Goal: Task Accomplishment & Management: Use online tool/utility

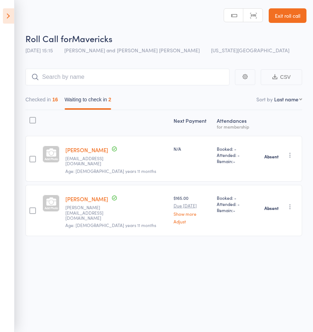
click at [56, 95] on button "Checked in 16" at bounding box center [41, 101] width 33 height 17
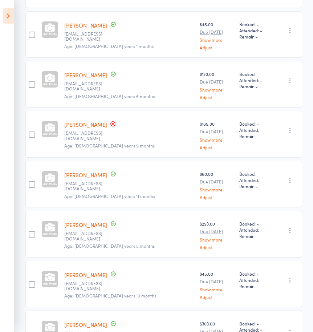
scroll to position [584, 0]
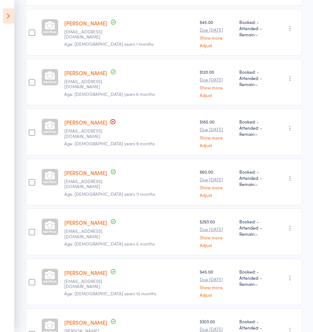
click at [7, 17] on icon at bounding box center [8, 15] width 11 height 15
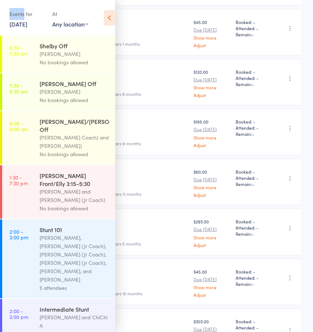
drag, startPoint x: 7, startPoint y: 17, endPoint x: 22, endPoint y: 105, distance: 89.5
click at [6, 16] on div "Events for 17 Aug, 2025 17 Aug, 2025 August 2025 Sun Mon Tue Wed Thu Fri Sat 31…" at bounding box center [57, 18] width 115 height 37
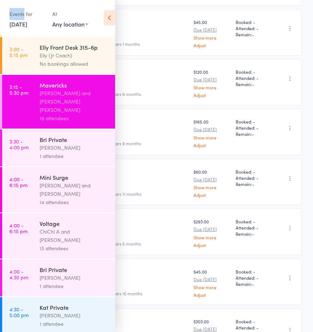
scroll to position [503, 0]
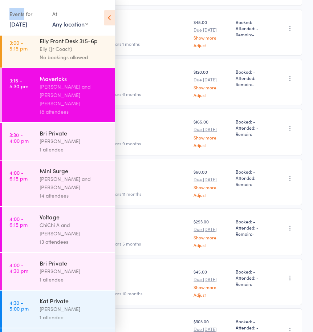
click at [77, 213] on div "Voltage" at bounding box center [74, 217] width 69 height 8
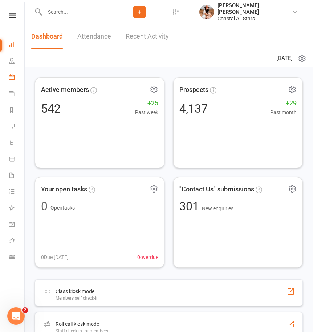
click at [15, 81] on link "Calendar" at bounding box center [17, 78] width 16 height 16
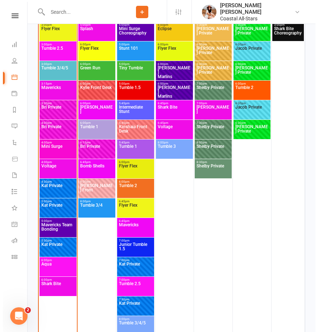
scroll to position [1984, 0]
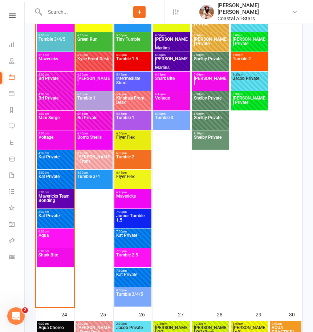
click at [63, 136] on span "Voltage" at bounding box center [55, 141] width 34 height 13
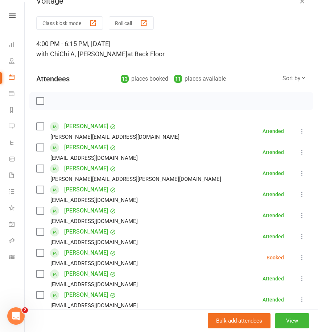
scroll to position [11, 0]
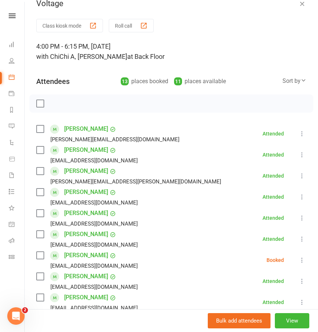
click at [131, 28] on button "Roll call" at bounding box center [131, 25] width 45 height 13
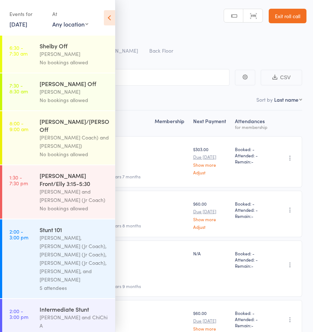
click at [111, 22] on icon at bounding box center [109, 17] width 11 height 15
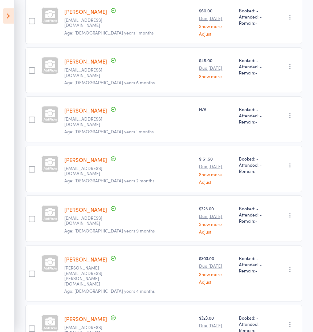
scroll to position [303, 0]
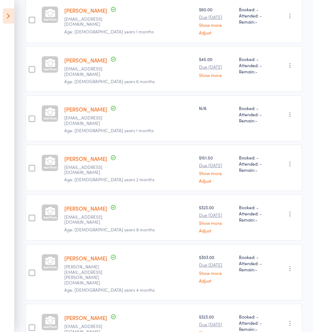
click at [11, 17] on icon at bounding box center [8, 15] width 11 height 15
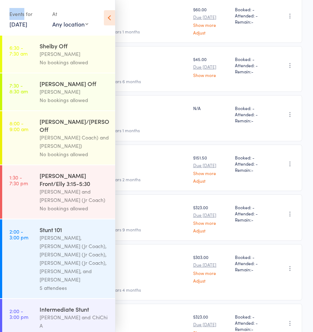
click at [11, 17] on div "Events for" at bounding box center [27, 14] width 36 height 12
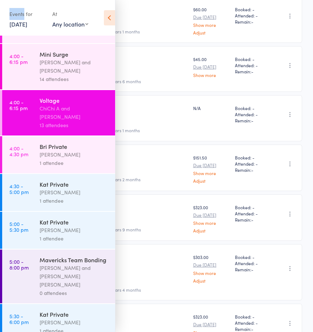
scroll to position [510, 0]
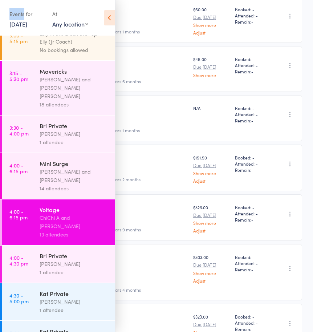
click at [72, 67] on div "Mavericks" at bounding box center [74, 71] width 69 height 8
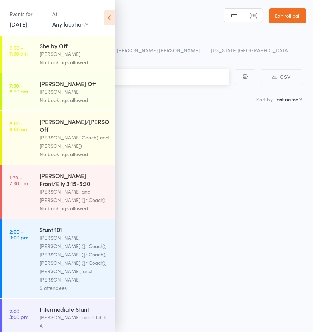
scroll to position [0, 0]
click at [107, 21] on icon at bounding box center [109, 17] width 11 height 15
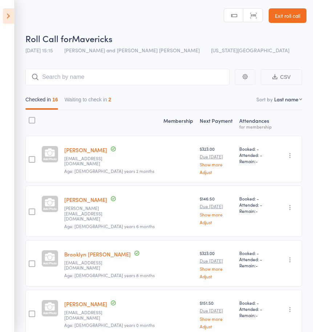
click at [79, 108] on button "Waiting to check in 2" at bounding box center [88, 101] width 47 height 17
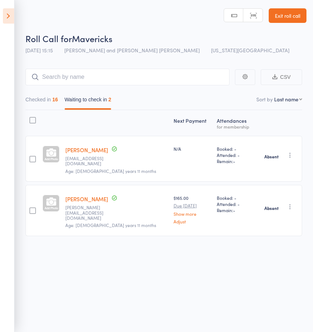
click at [53, 99] on button "Checked in 16" at bounding box center [41, 101] width 33 height 17
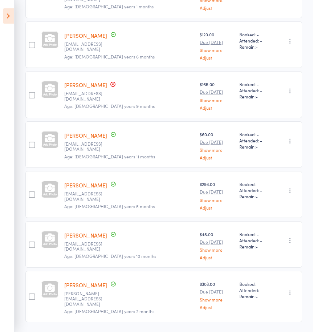
scroll to position [621, 0]
